Goal: Obtain resource: Download file/media

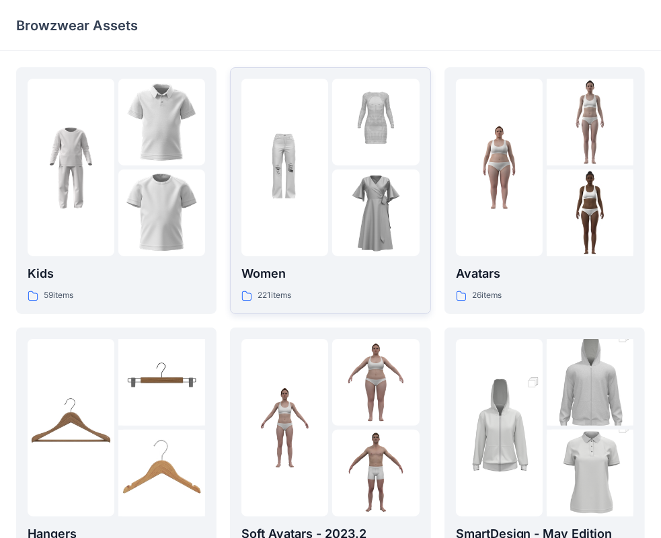
click at [330, 245] on div at bounding box center [330, 168] width 178 height 178
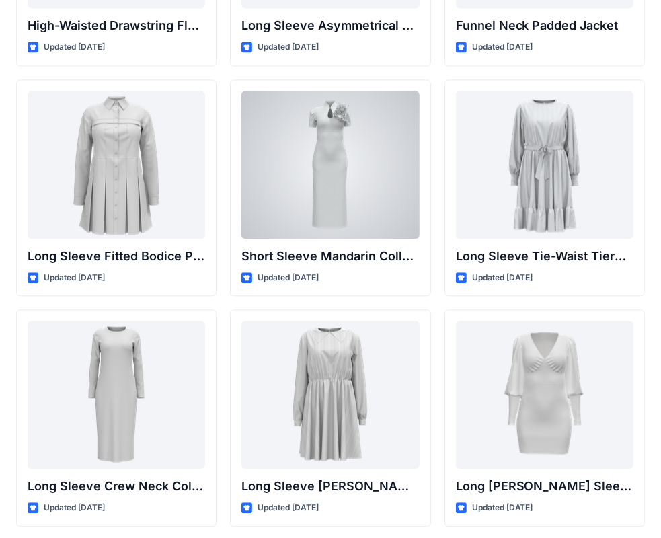
scroll to position [5287, 0]
click at [273, 204] on div at bounding box center [330, 164] width 178 height 148
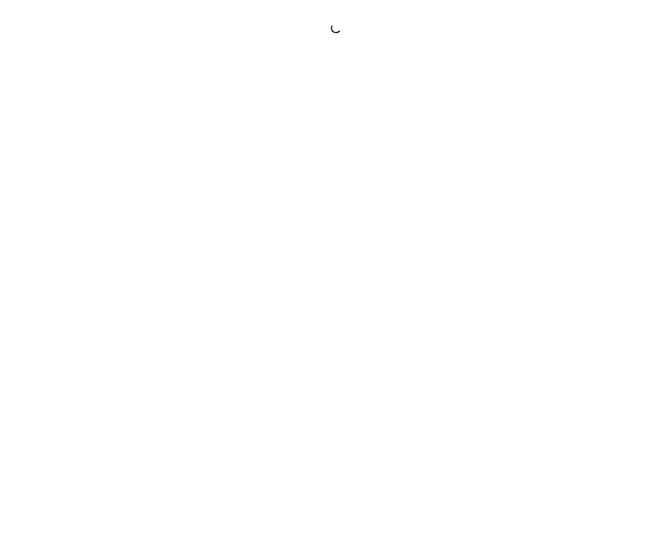
click at [274, 205] on div at bounding box center [336, 269] width 672 height 538
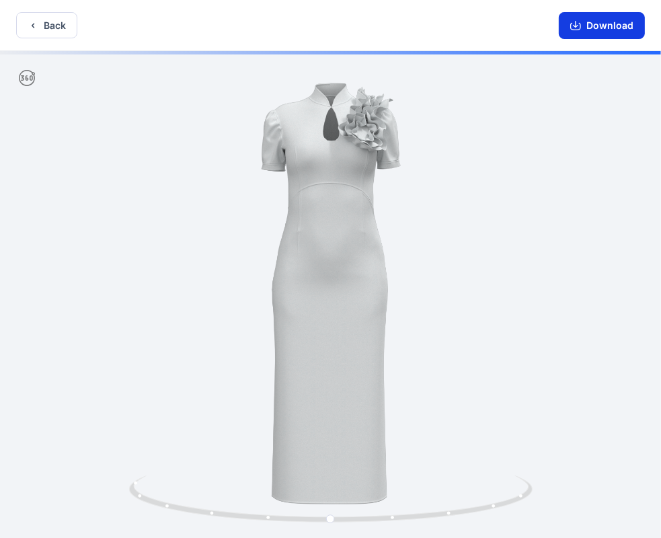
click at [576, 32] on button "Download" at bounding box center [602, 25] width 86 height 27
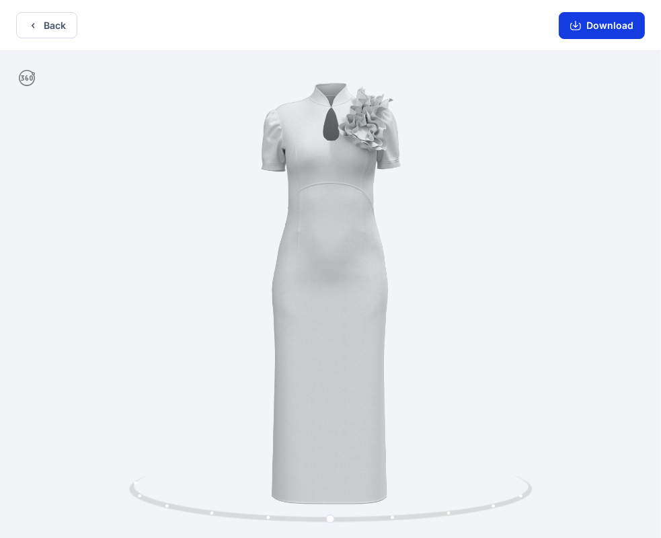
click at [574, 35] on button "Download" at bounding box center [602, 25] width 86 height 27
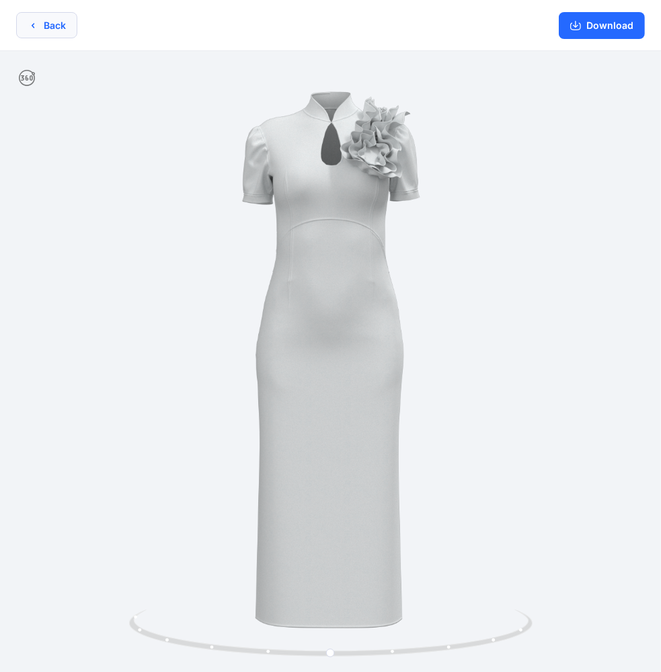
click at [40, 32] on button "Back" at bounding box center [46, 25] width 61 height 26
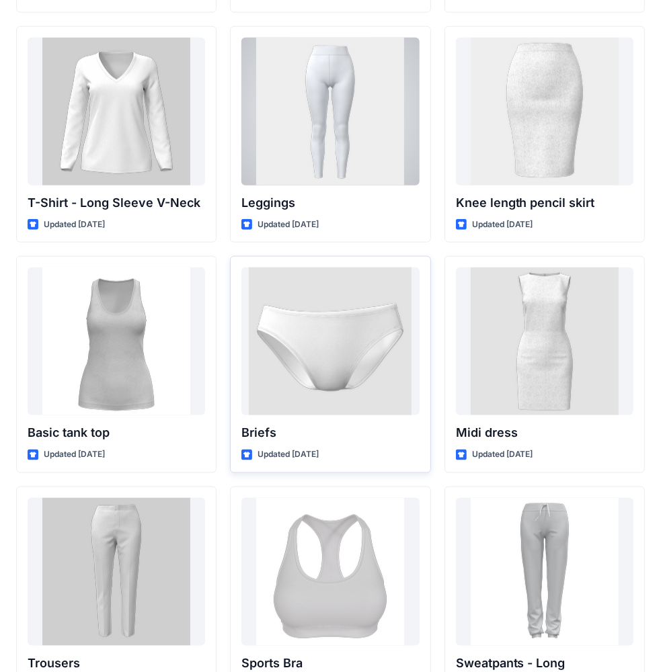
scroll to position [10868, 0]
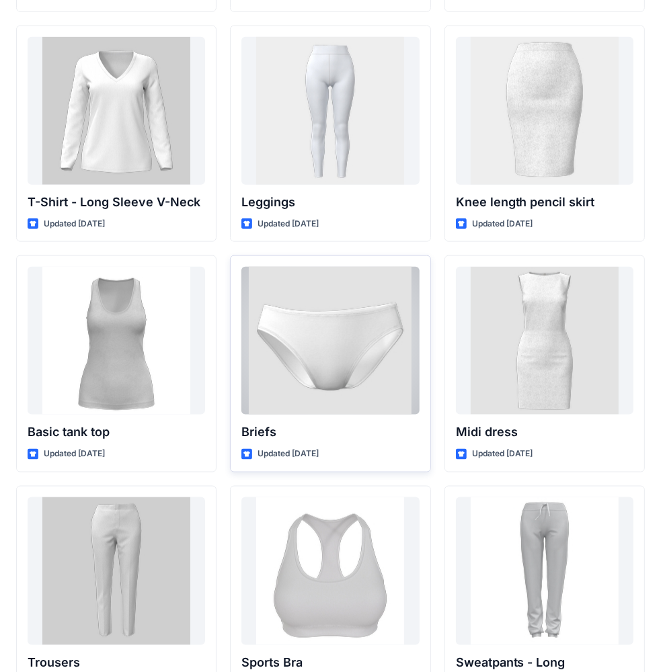
click at [389, 320] on div at bounding box center [330, 341] width 178 height 148
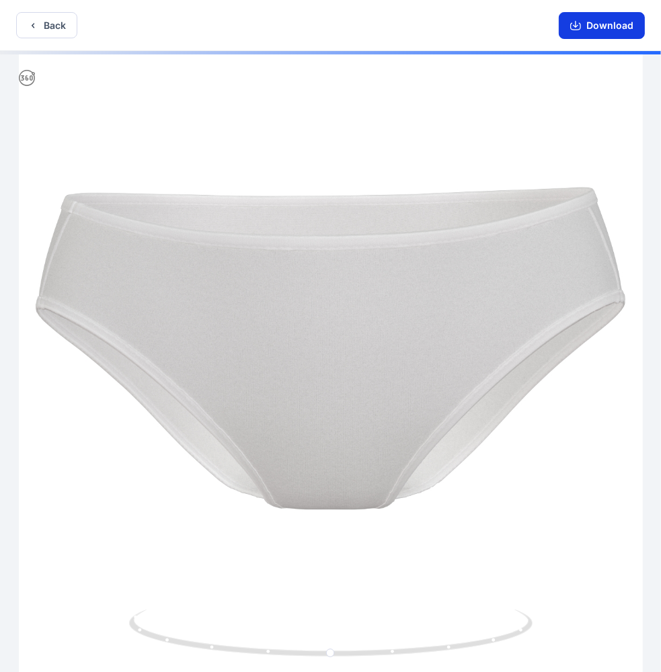
click at [573, 27] on icon "button" at bounding box center [575, 25] width 11 height 11
click at [609, 26] on button "Download" at bounding box center [602, 25] width 86 height 27
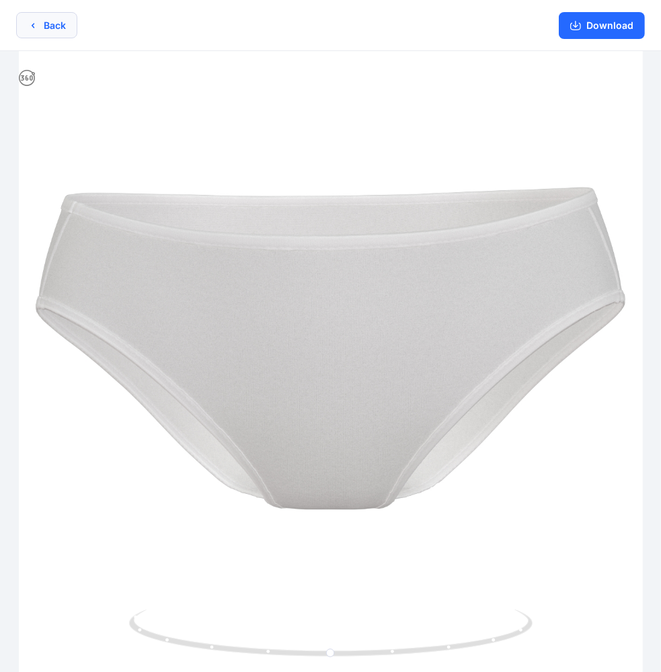
click at [64, 36] on button "Back" at bounding box center [46, 25] width 61 height 26
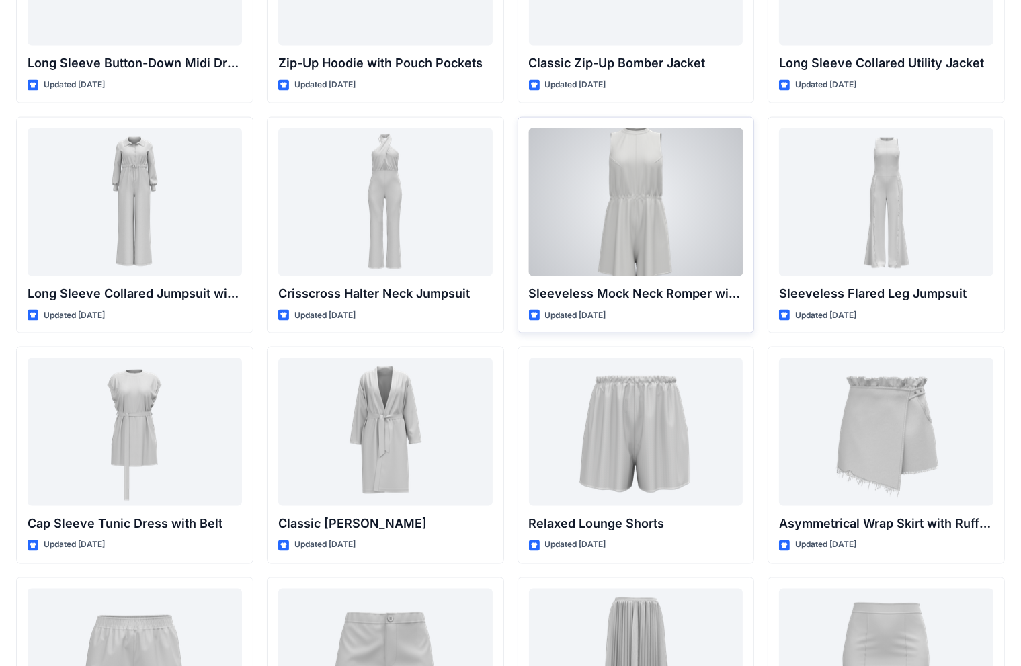
scroll to position [2024, 0]
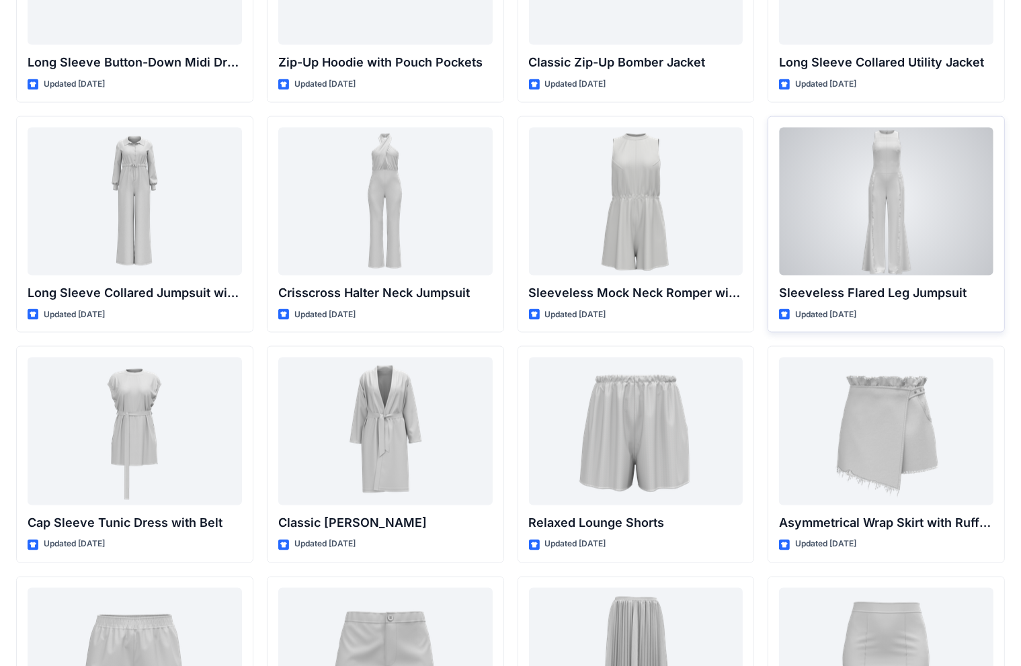
click at [672, 240] on div at bounding box center [886, 202] width 215 height 148
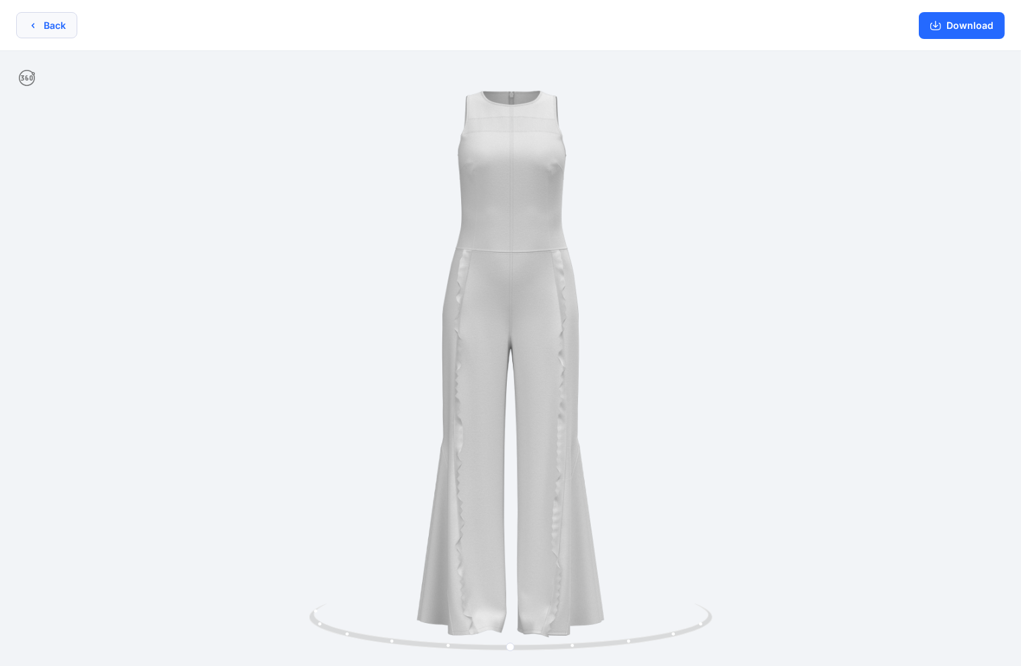
click at [70, 24] on button "Back" at bounding box center [46, 25] width 61 height 26
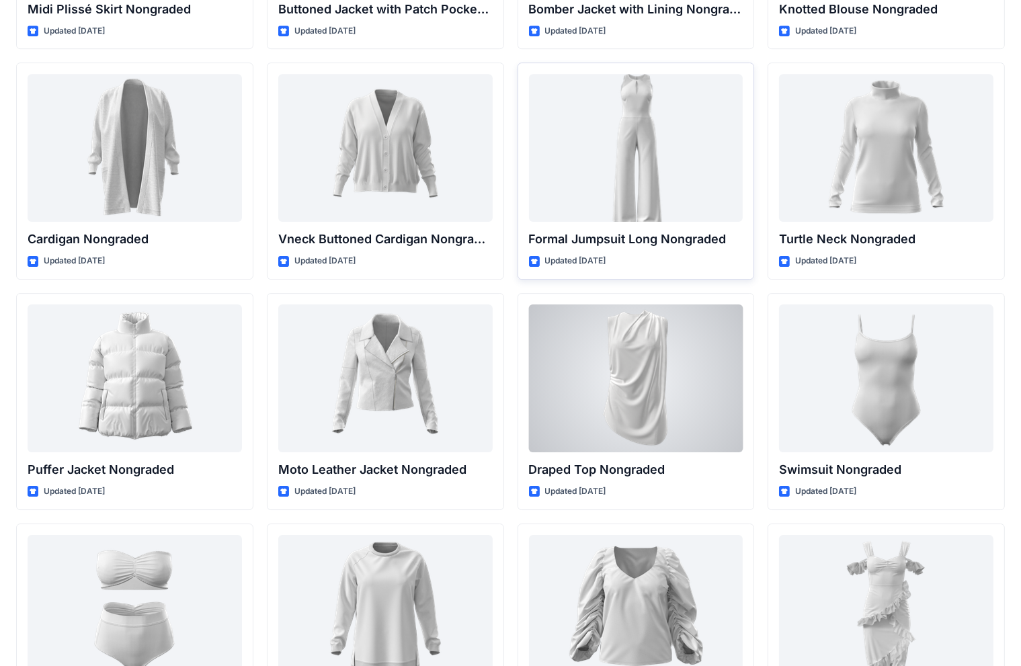
scroll to position [9449, 0]
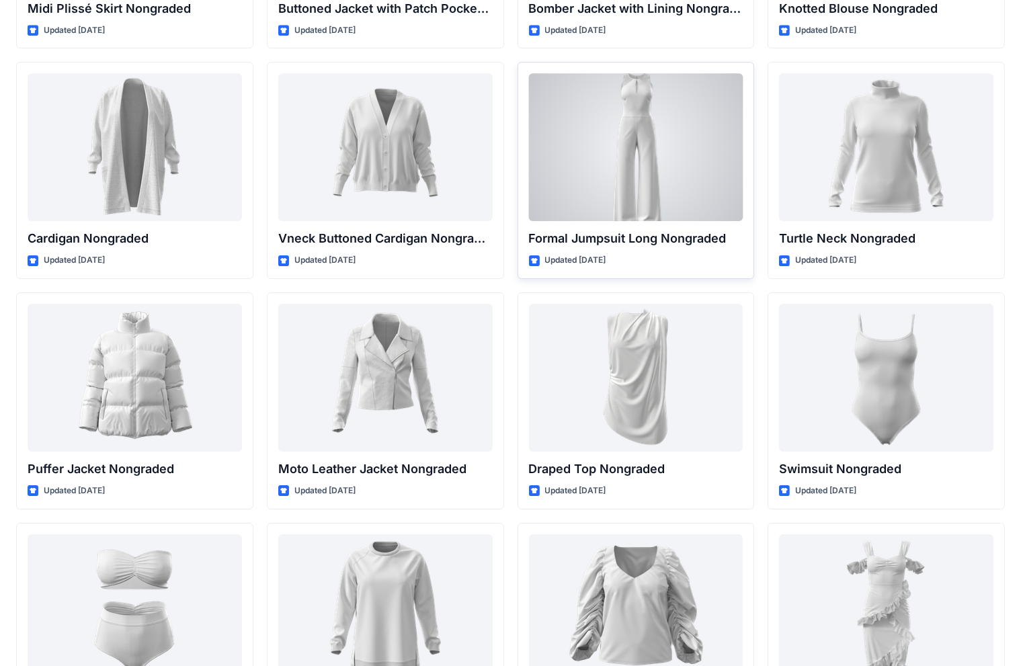
click at [619, 169] on div at bounding box center [636, 147] width 215 height 148
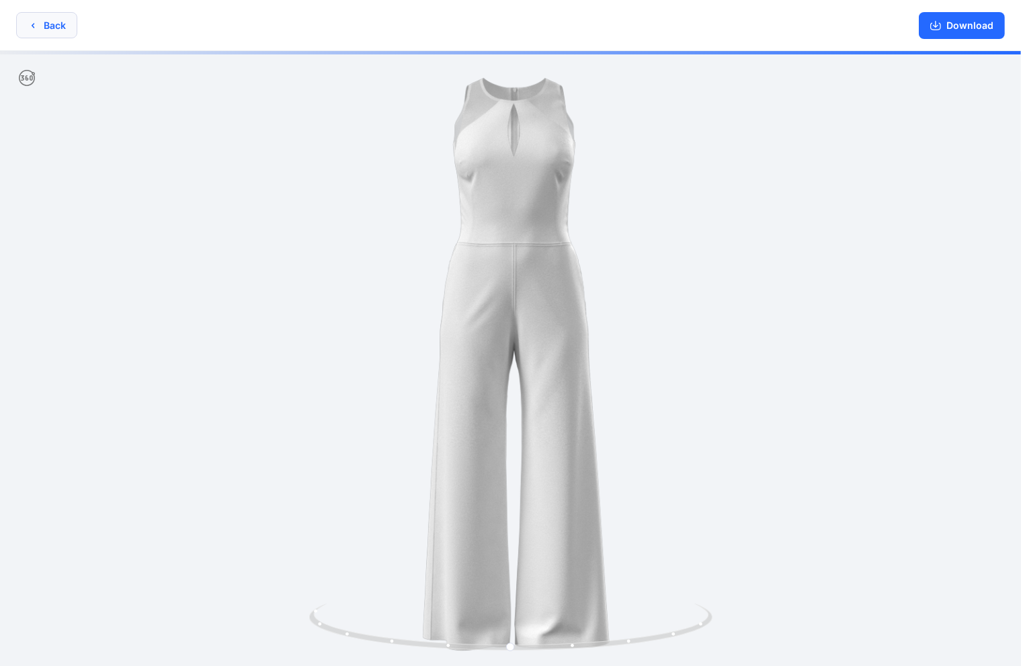
click at [32, 29] on icon "button" at bounding box center [33, 25] width 11 height 11
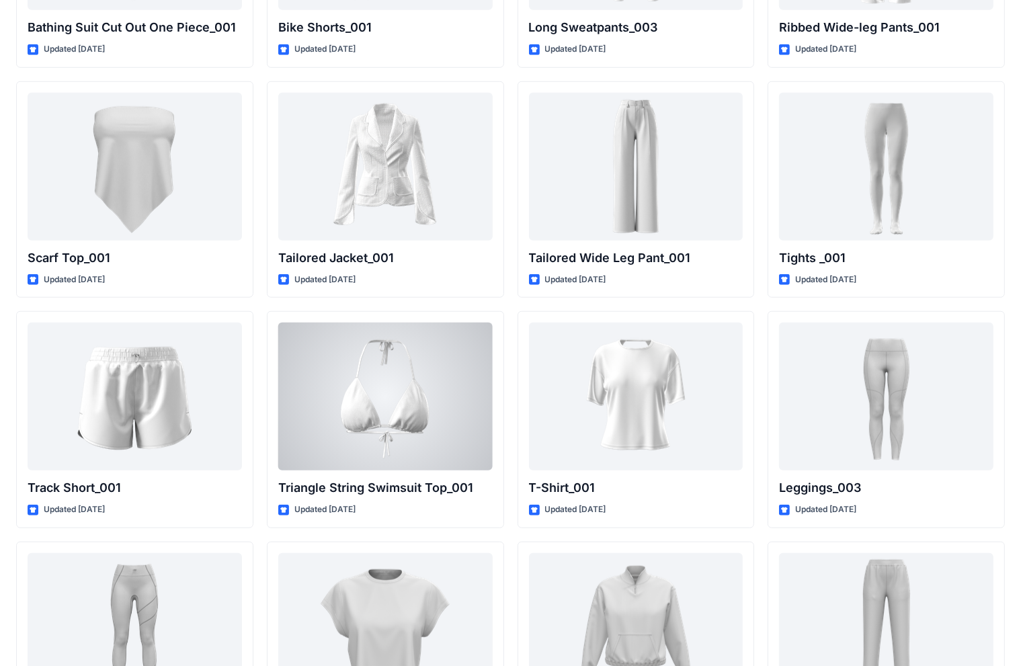
scroll to position [11346, 0]
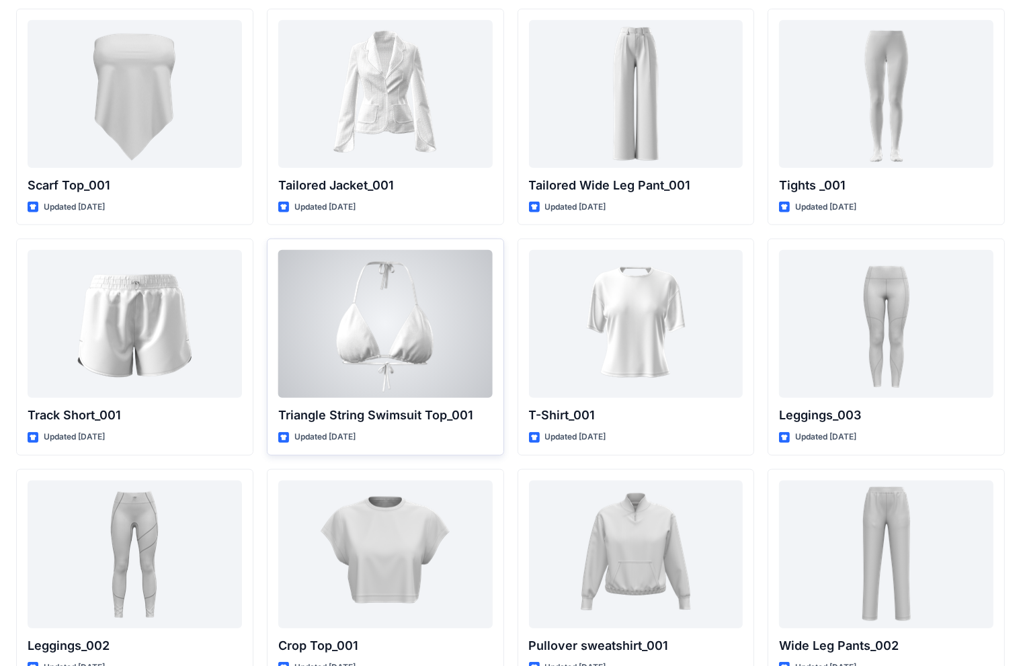
click at [403, 340] on div at bounding box center [385, 324] width 215 height 148
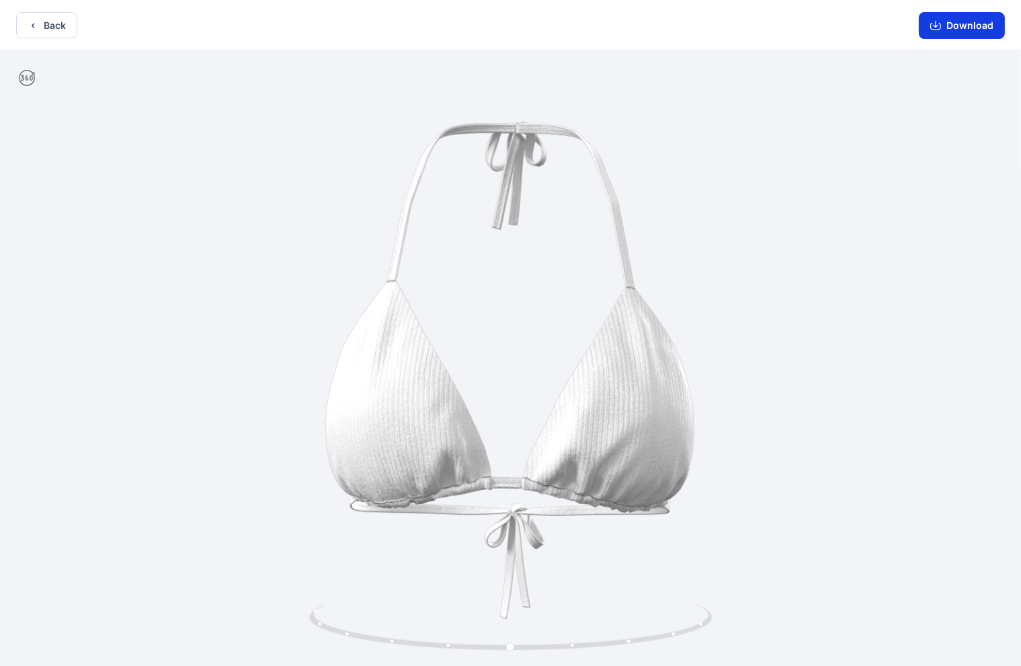
click at [672, 30] on icon "button" at bounding box center [936, 25] width 11 height 11
click at [27, 23] on button "Back" at bounding box center [46, 25] width 61 height 26
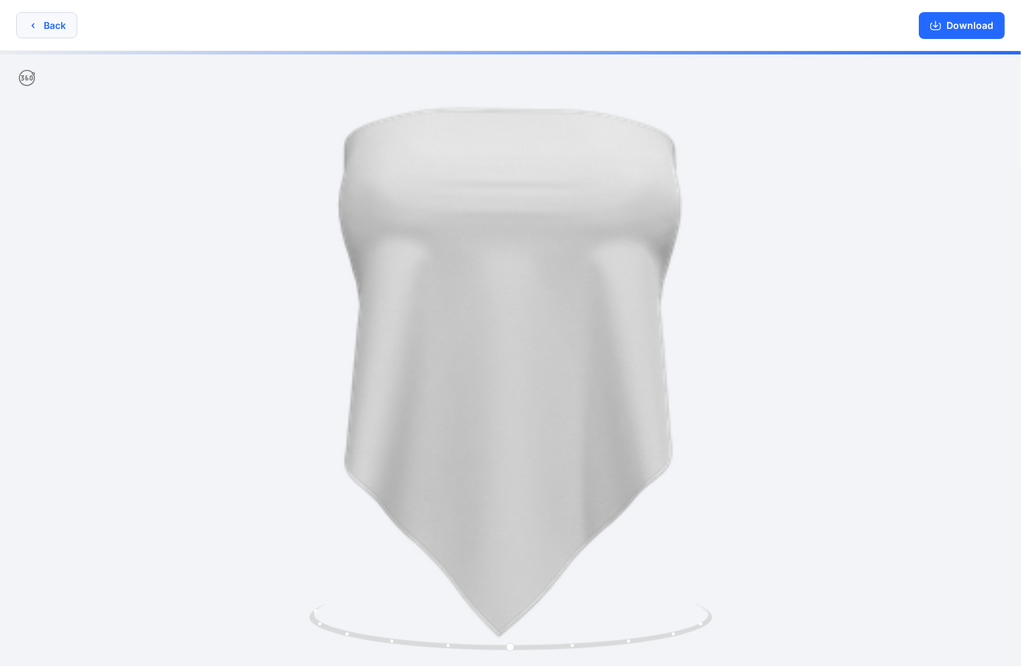
click at [54, 27] on button "Back" at bounding box center [46, 25] width 61 height 26
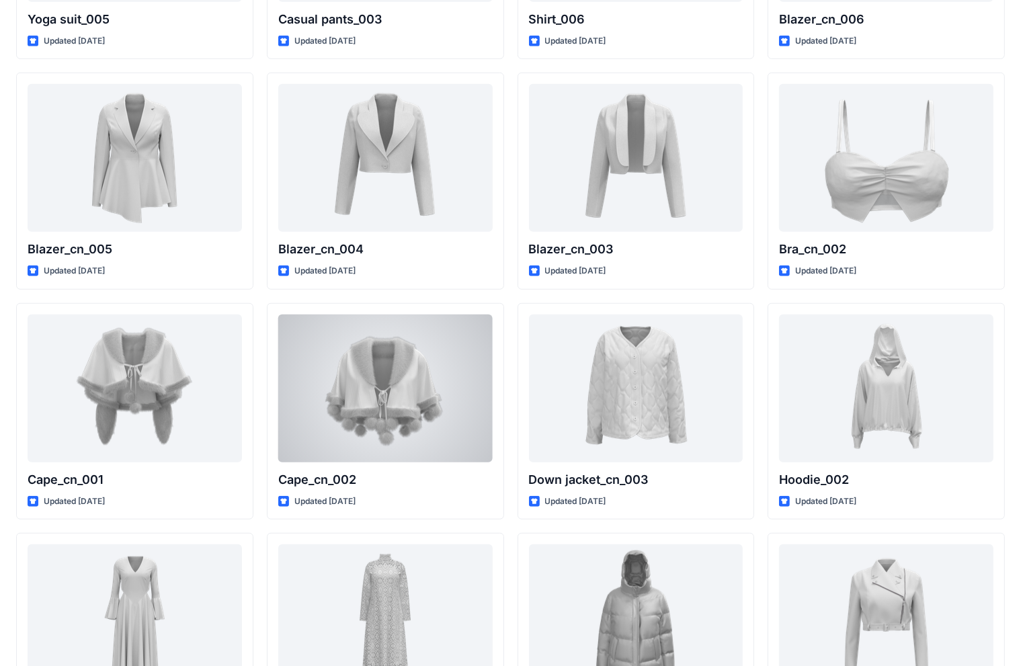
scroll to position [5985, 0]
click at [325, 377] on div at bounding box center [385, 387] width 215 height 148
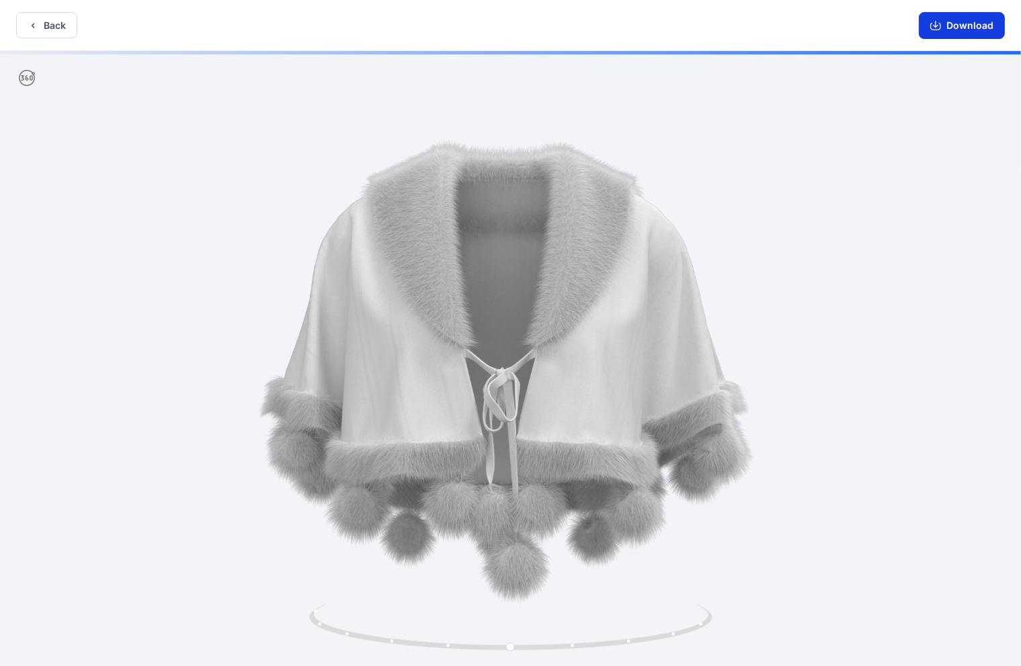
click at [672, 22] on button "Download" at bounding box center [962, 25] width 86 height 27
